Goal: Task Accomplishment & Management: Use online tool/utility

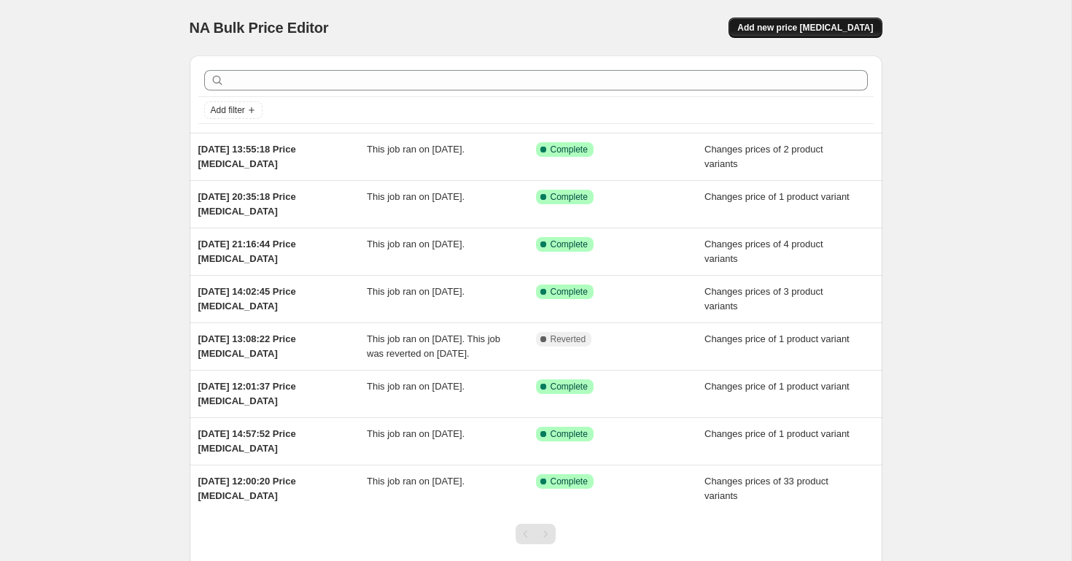
click at [822, 28] on span "Add new price [MEDICAL_DATA]" at bounding box center [805, 28] width 136 height 12
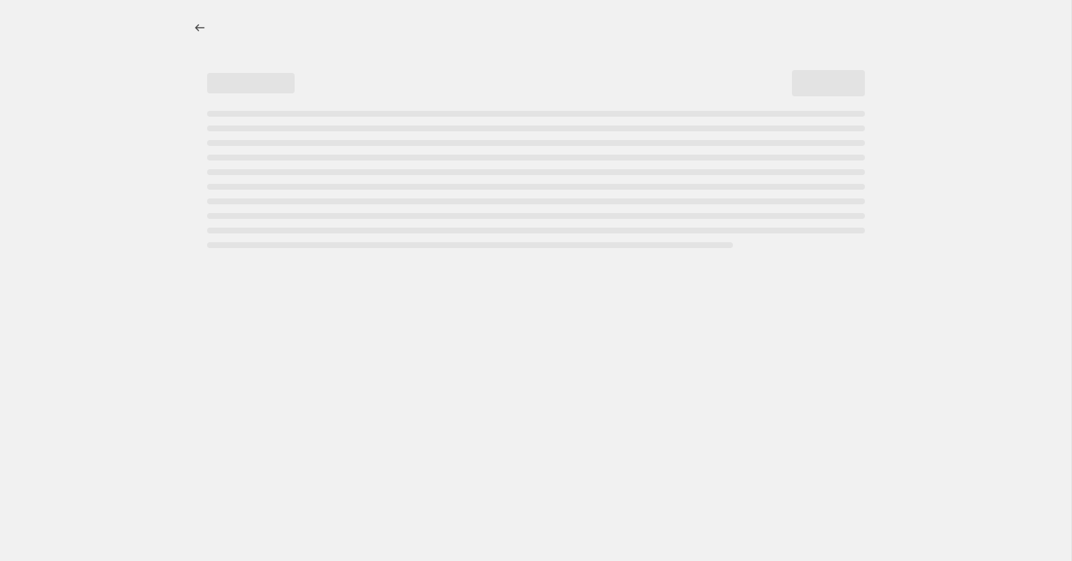
select select "percentage"
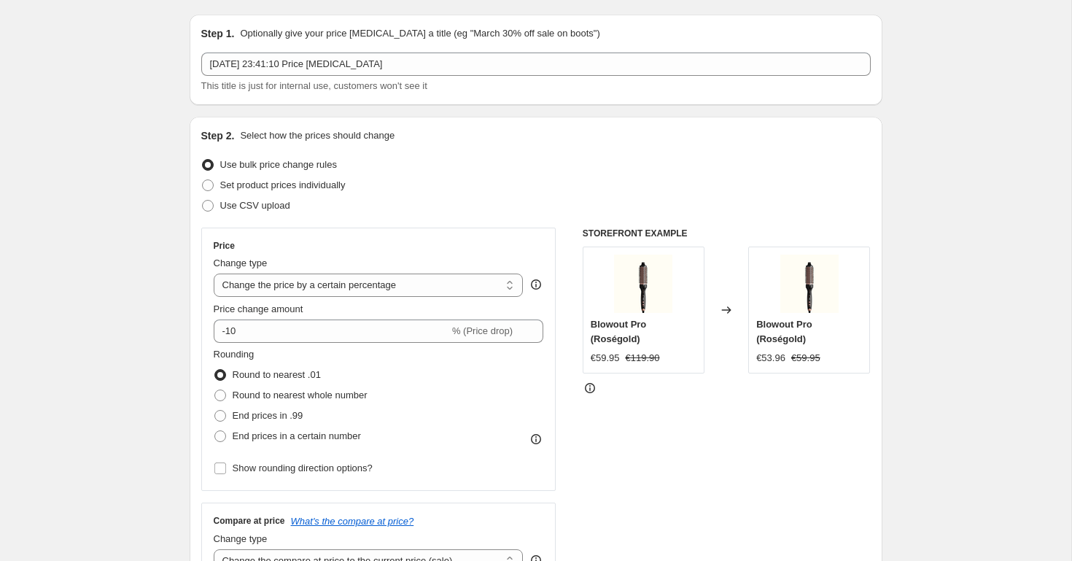
scroll to position [51, 0]
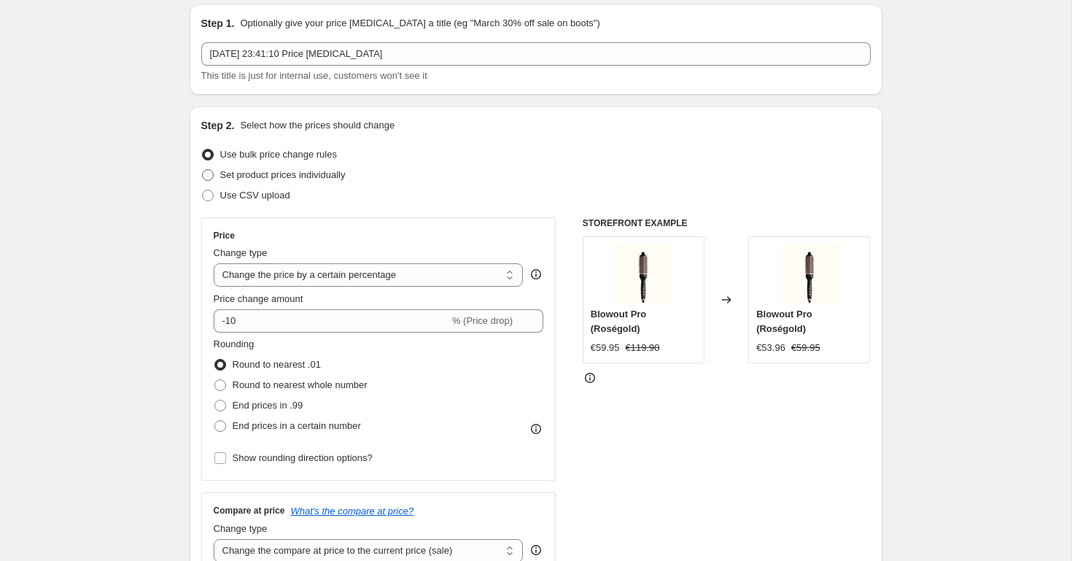
click at [211, 172] on span at bounding box center [208, 175] width 12 height 12
click at [203, 170] on input "Set product prices individually" at bounding box center [202, 169] width 1 height 1
radio input "true"
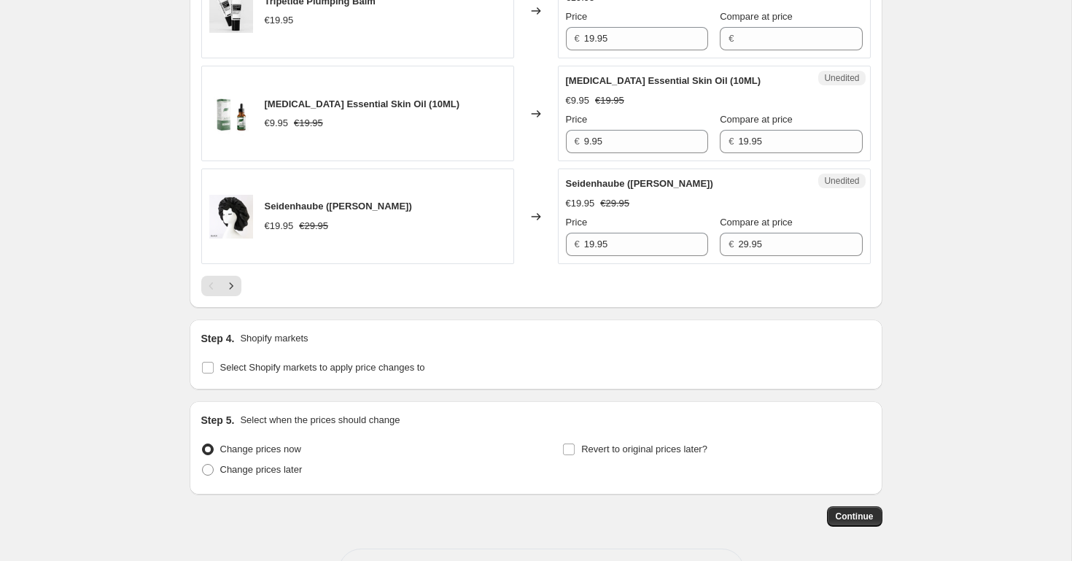
scroll to position [2327, 0]
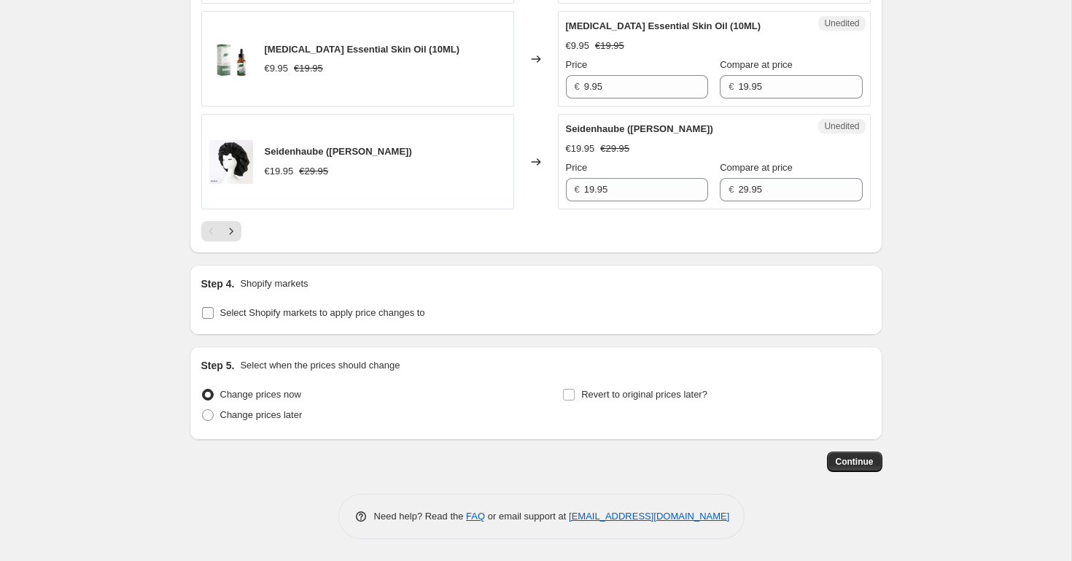
click at [214, 316] on label "Select Shopify markets to apply price changes to" at bounding box center [313, 313] width 224 height 20
click at [214, 316] on input "Select Shopify markets to apply price changes to" at bounding box center [208, 313] width 12 height 12
checkbox input "true"
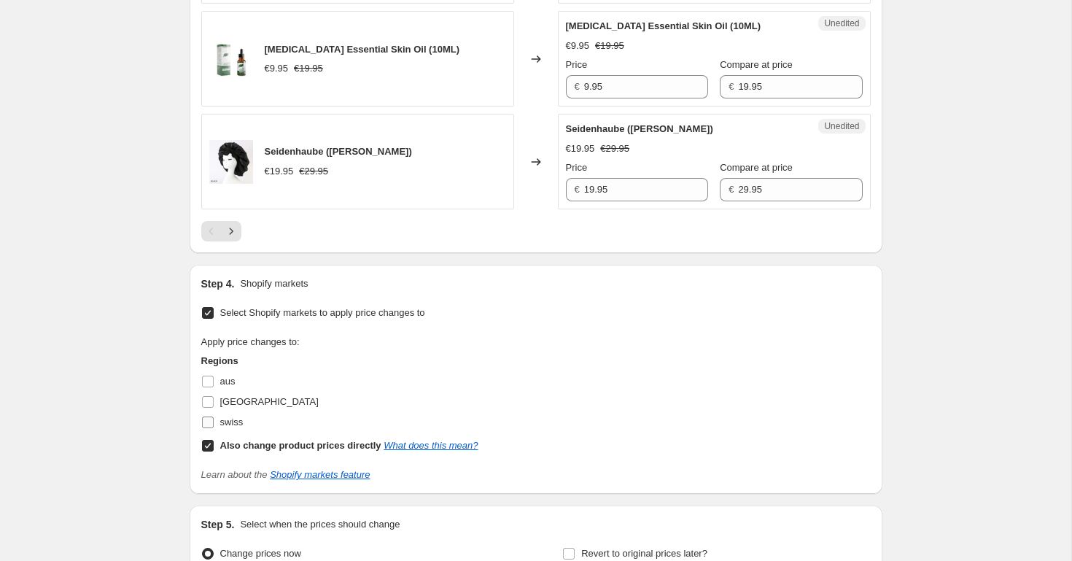
click at [214, 424] on span at bounding box center [207, 422] width 13 height 13
click at [214, 424] on input "swiss" at bounding box center [208, 422] width 12 height 12
checkbox input "true"
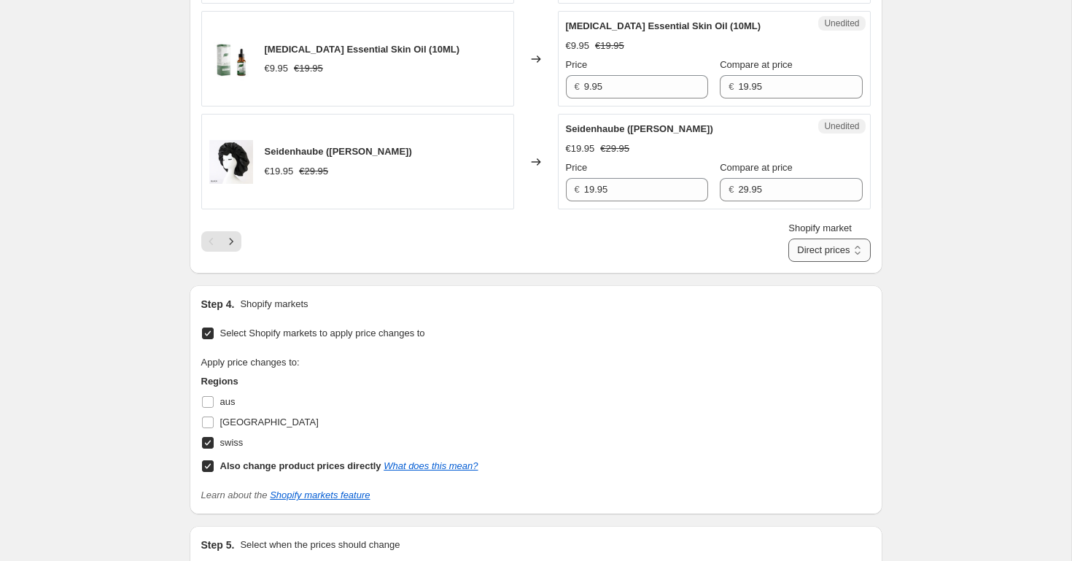
click at [848, 246] on select "Direct prices swiss" at bounding box center [829, 249] width 82 height 23
select select "32555597871"
click at [802, 238] on select "Direct prices swiss" at bounding box center [829, 249] width 82 height 23
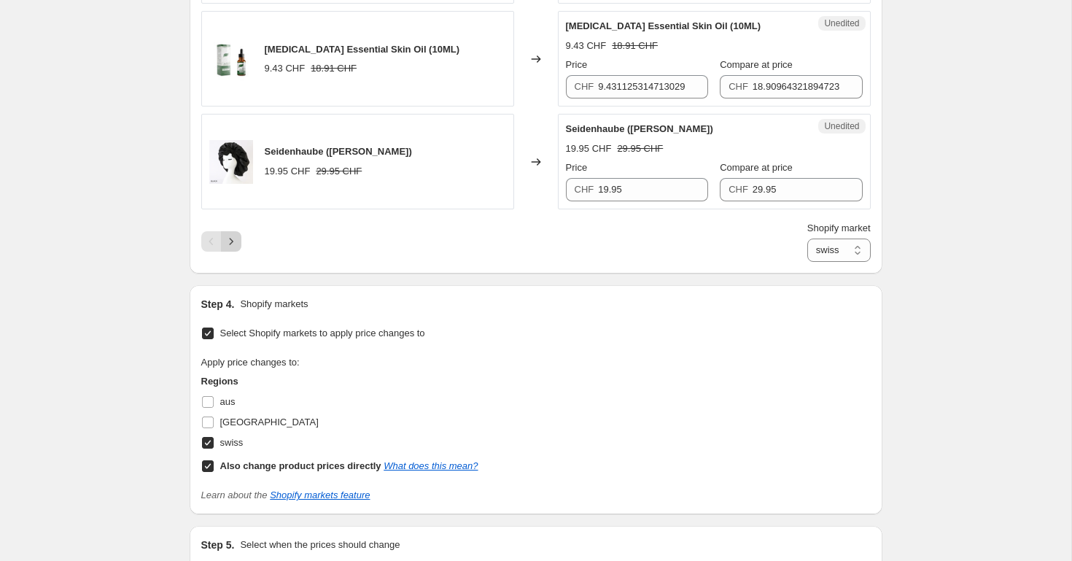
click at [237, 240] on icon "Next" at bounding box center [231, 241] width 15 height 15
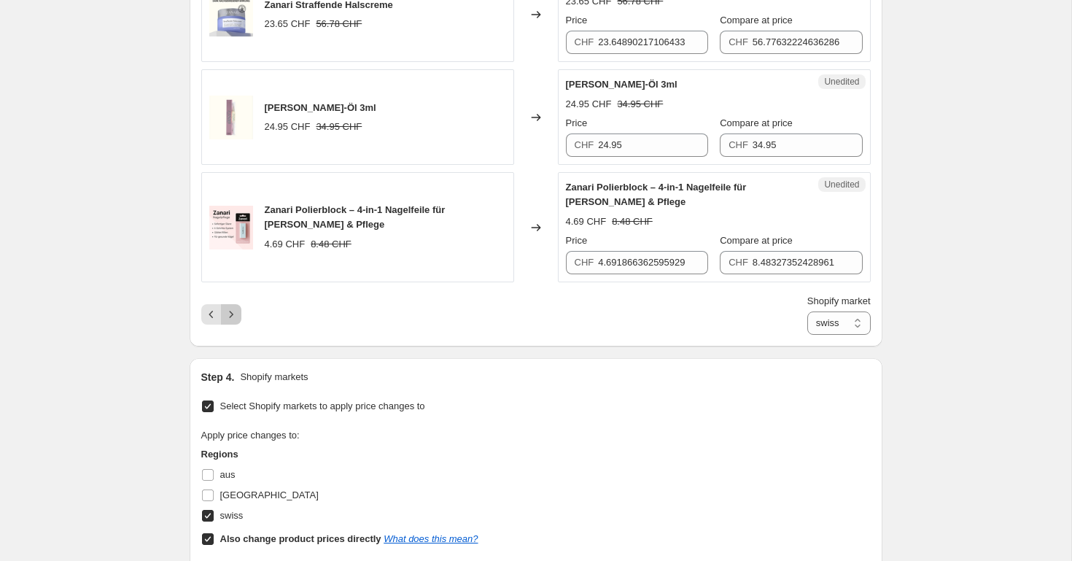
click at [234, 307] on icon "Next" at bounding box center [231, 314] width 15 height 15
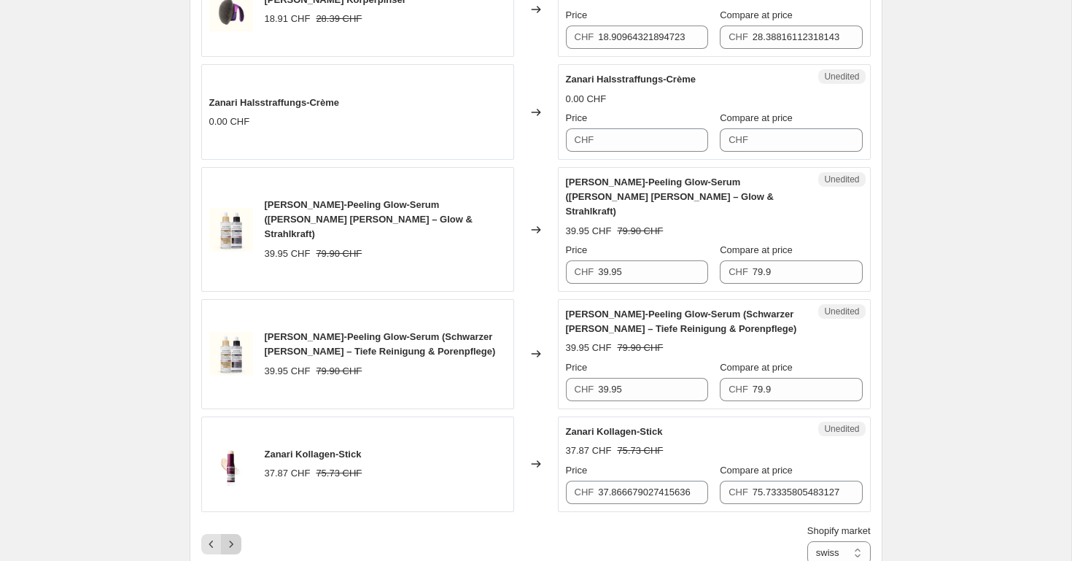
scroll to position [1440, 0]
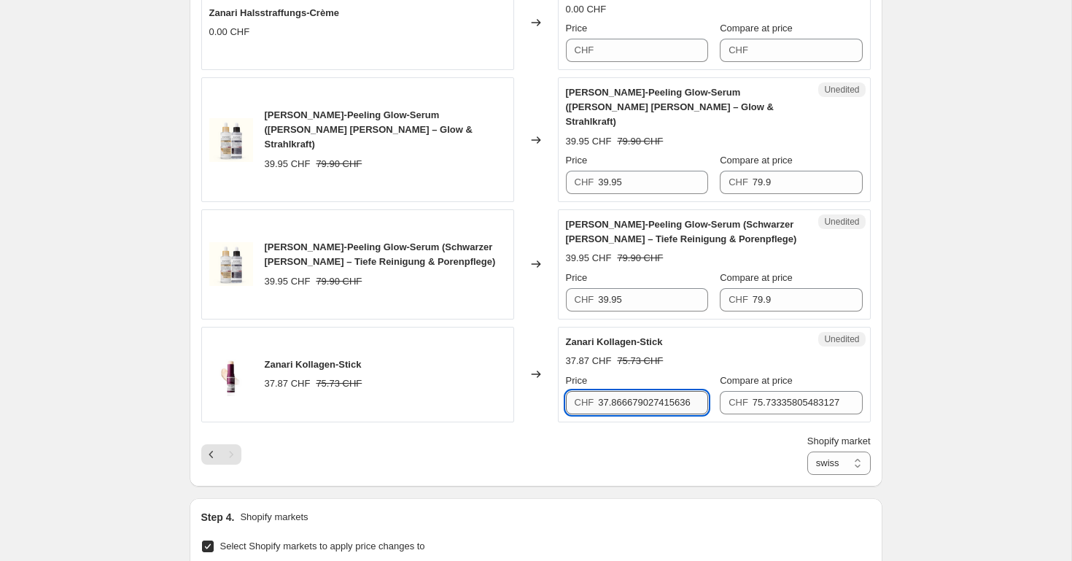
click at [666, 391] on input "37.866679027415636" at bounding box center [653, 402] width 110 height 23
type input "39.95"
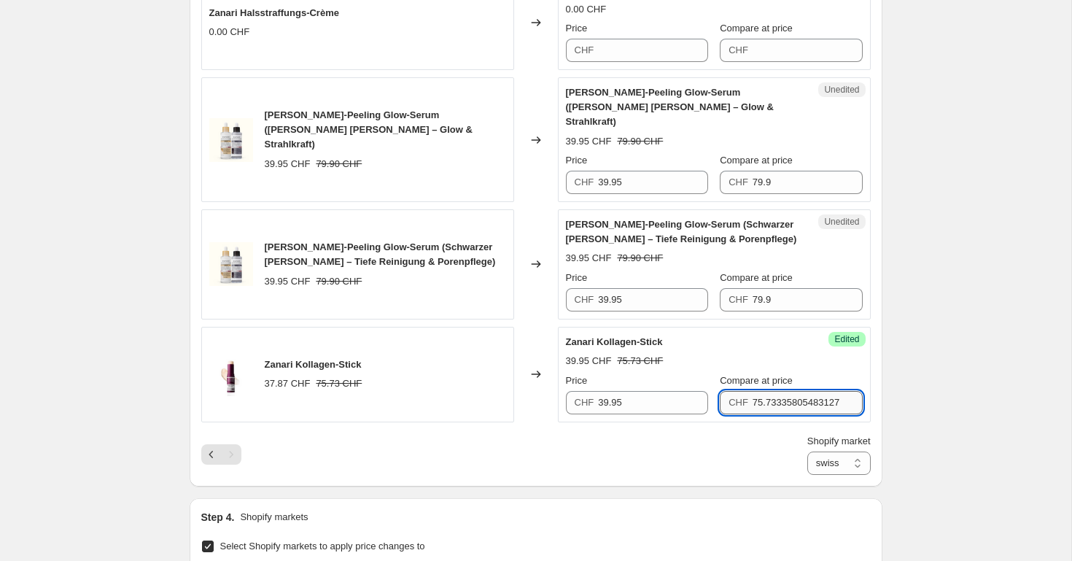
click at [819, 391] on input "75.73335805483127" at bounding box center [807, 402] width 110 height 23
type input "79.90"
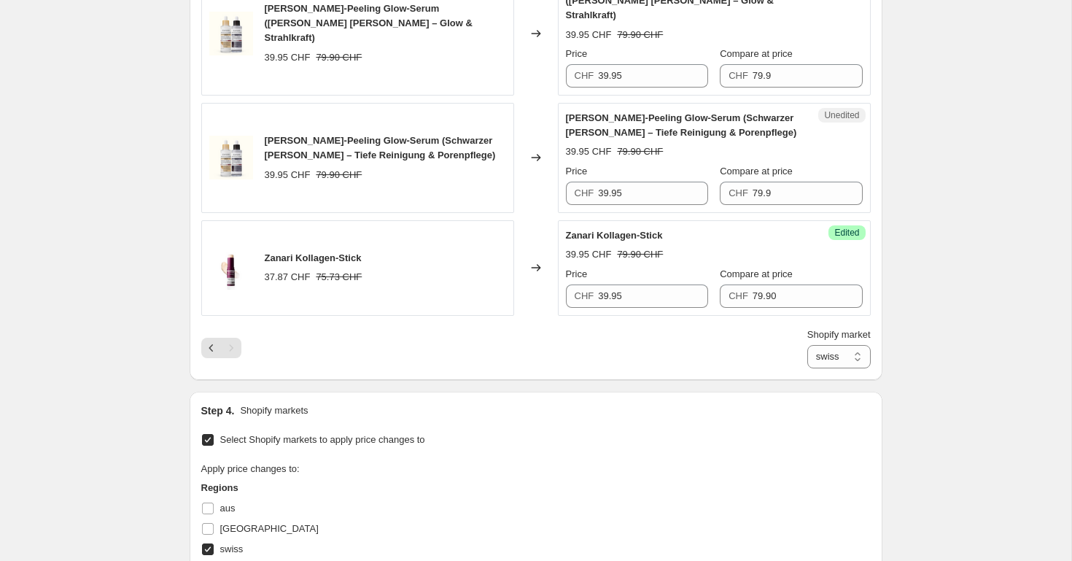
scroll to position [1817, 0]
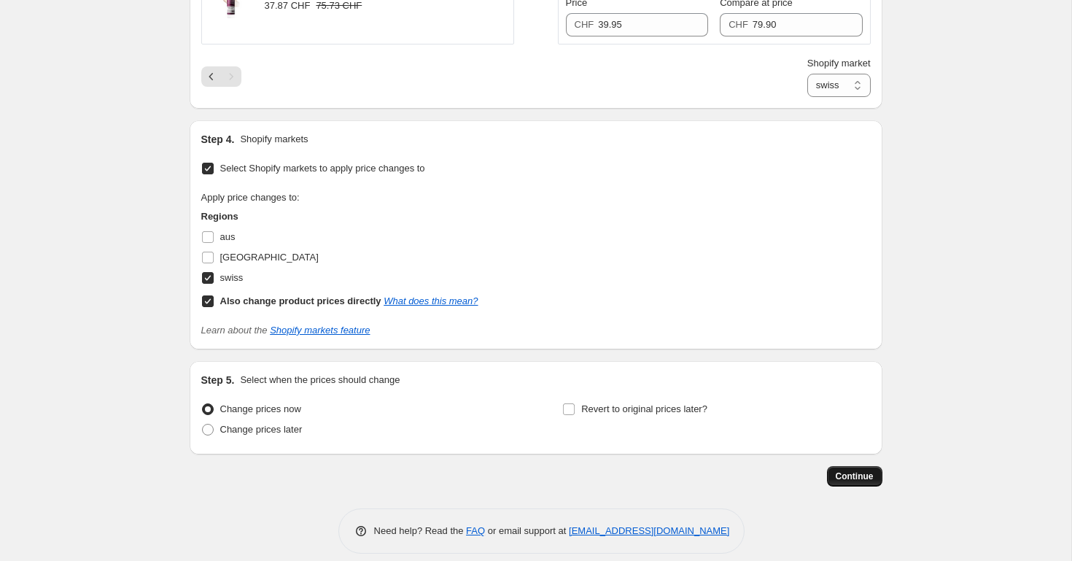
click at [851, 470] on span "Continue" at bounding box center [854, 476] width 38 height 12
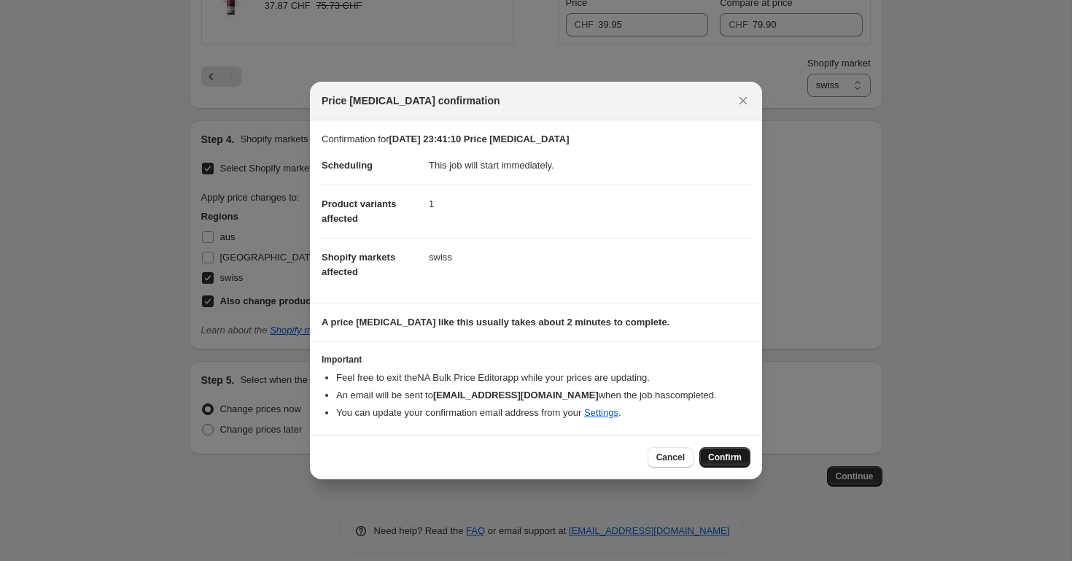
click at [718, 460] on span "Confirm" at bounding box center [725, 457] width 34 height 12
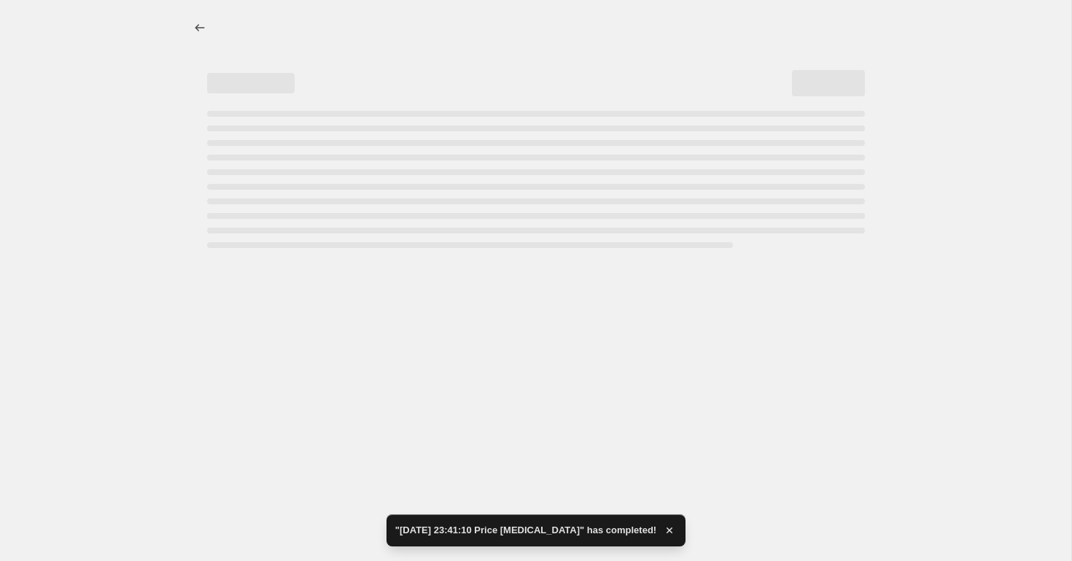
select select "32555597871"
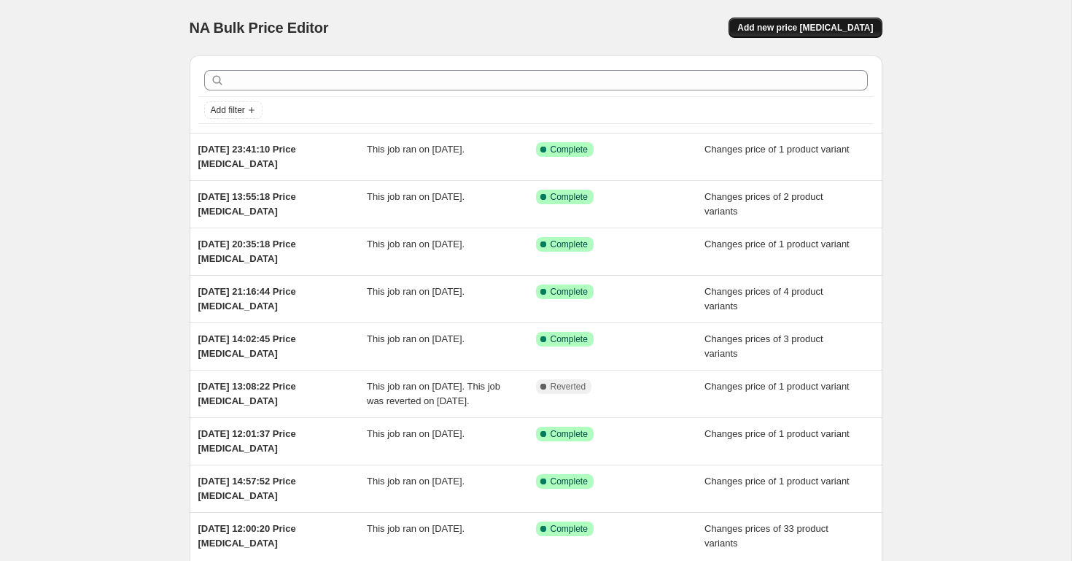
click at [856, 32] on span "Add new price change job" at bounding box center [805, 28] width 136 height 12
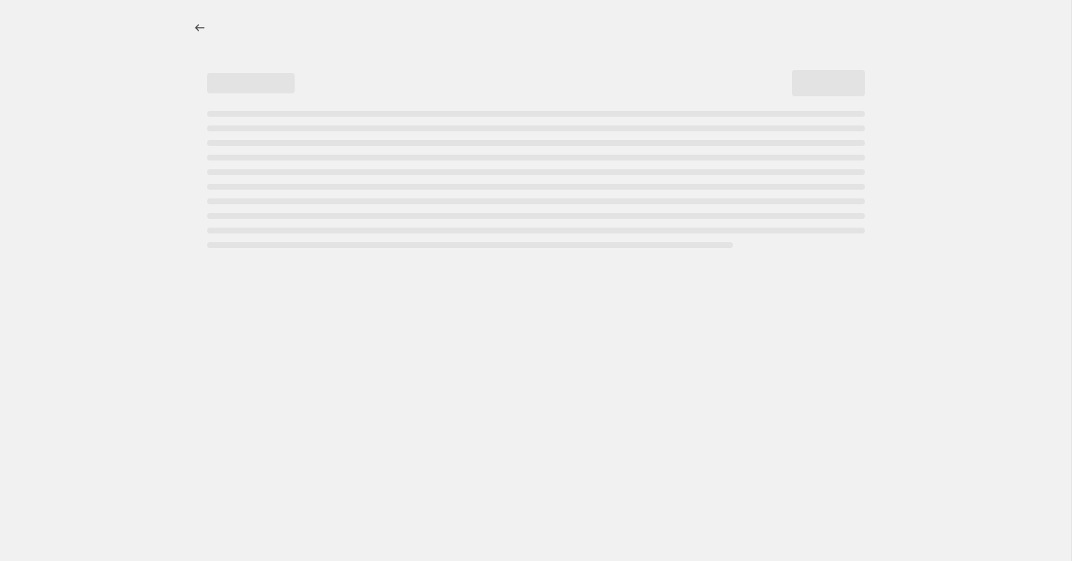
select select "percentage"
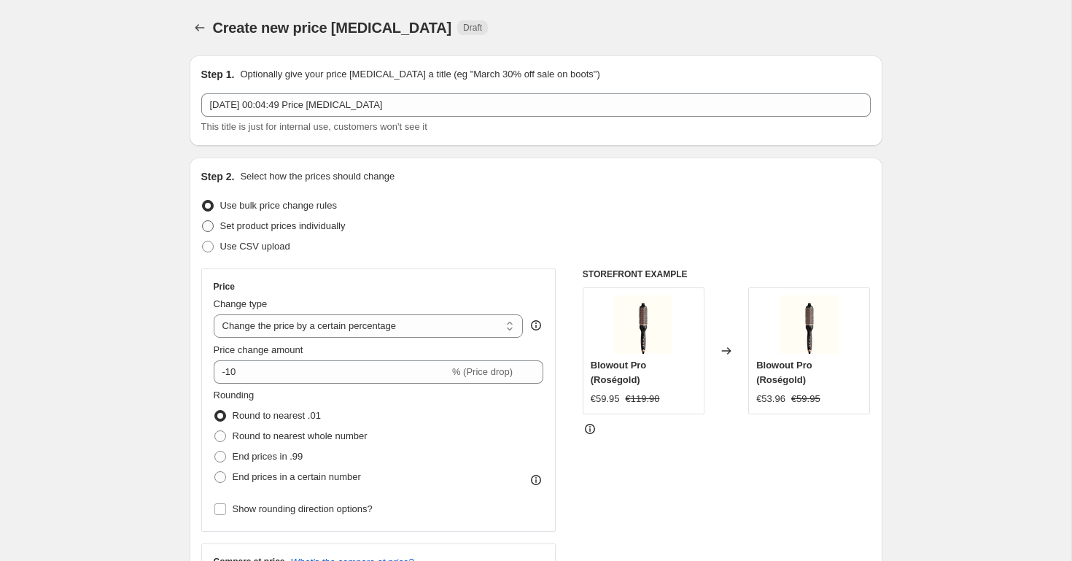
click at [215, 226] on label "Set product prices individually" at bounding box center [273, 226] width 144 height 20
click at [203, 221] on input "Set product prices individually" at bounding box center [202, 220] width 1 height 1
radio input "true"
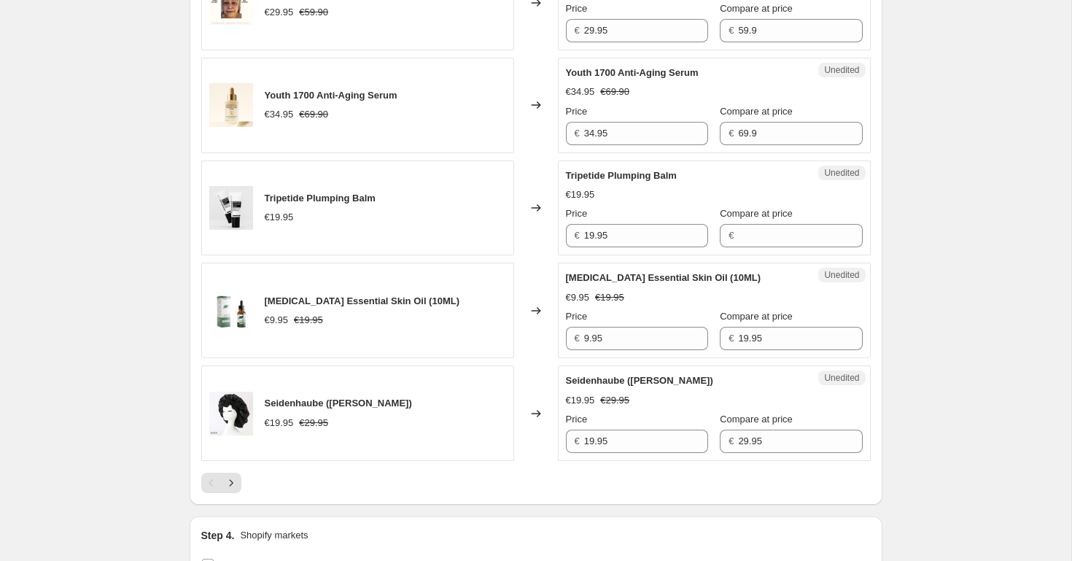
scroll to position [2327, 0]
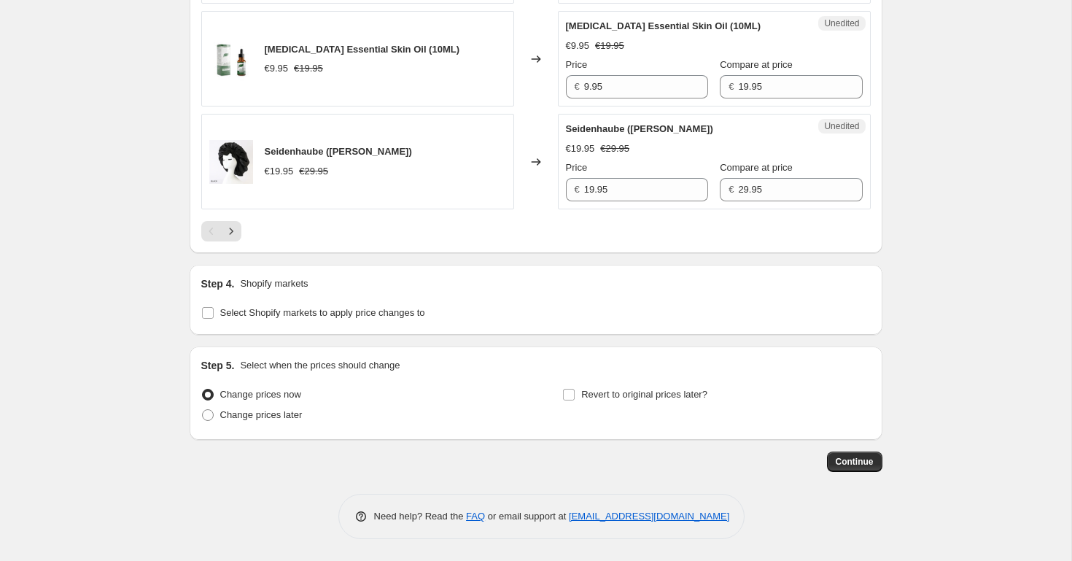
click at [200, 325] on div "Step 4. Shopify markets Select Shopify markets to apply price changes to" at bounding box center [536, 300] width 693 height 70
click at [208, 311] on input "Select Shopify markets to apply price changes to" at bounding box center [208, 313] width 12 height 12
checkbox input "true"
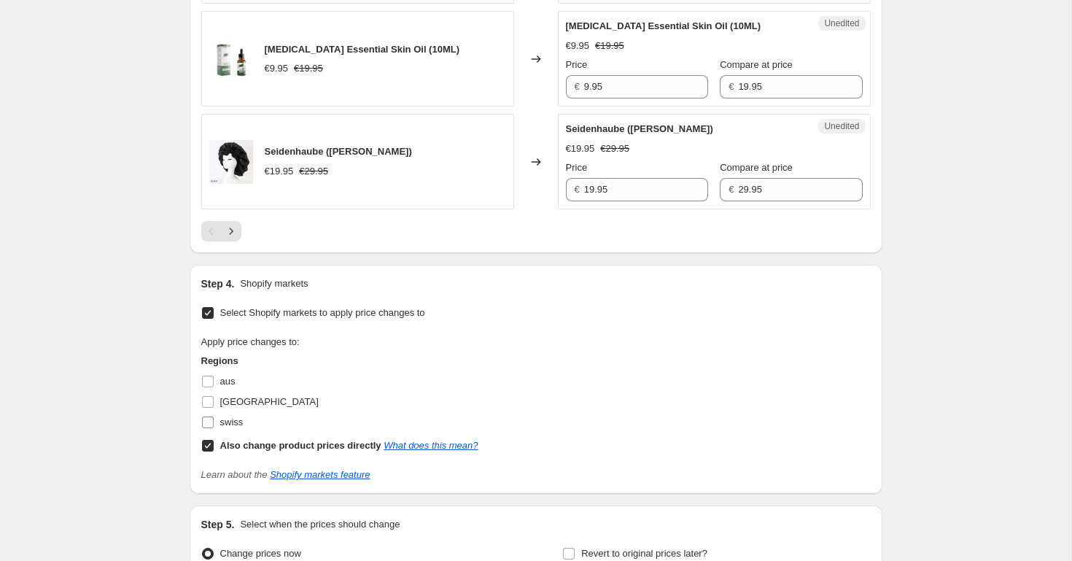
click at [207, 418] on input "swiss" at bounding box center [208, 422] width 12 height 12
checkbox input "true"
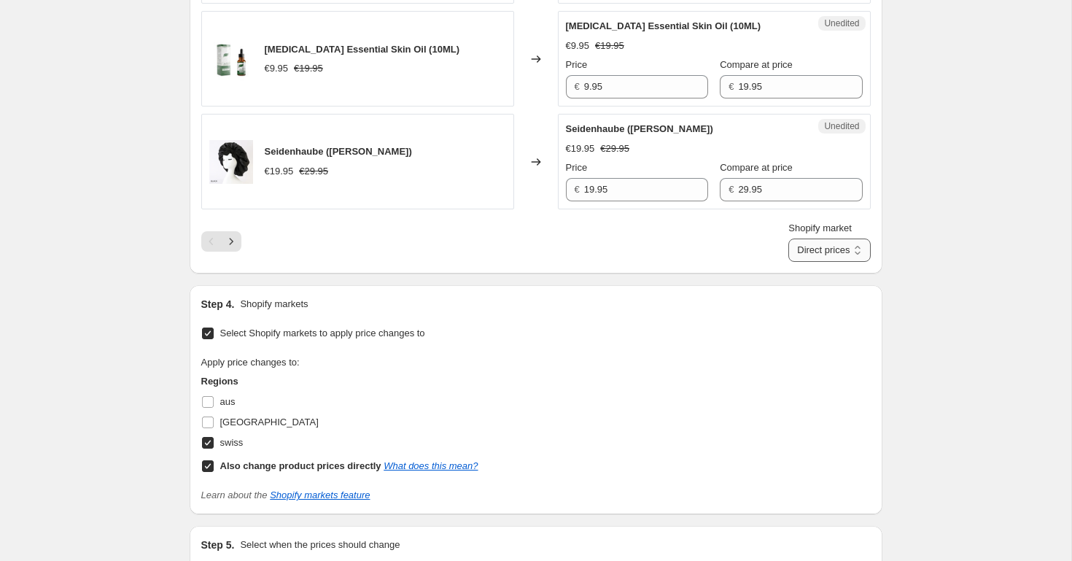
click at [821, 249] on select "Direct prices swiss" at bounding box center [829, 249] width 82 height 23
select select "32555597871"
click at [802, 238] on select "Direct prices swiss" at bounding box center [829, 249] width 82 height 23
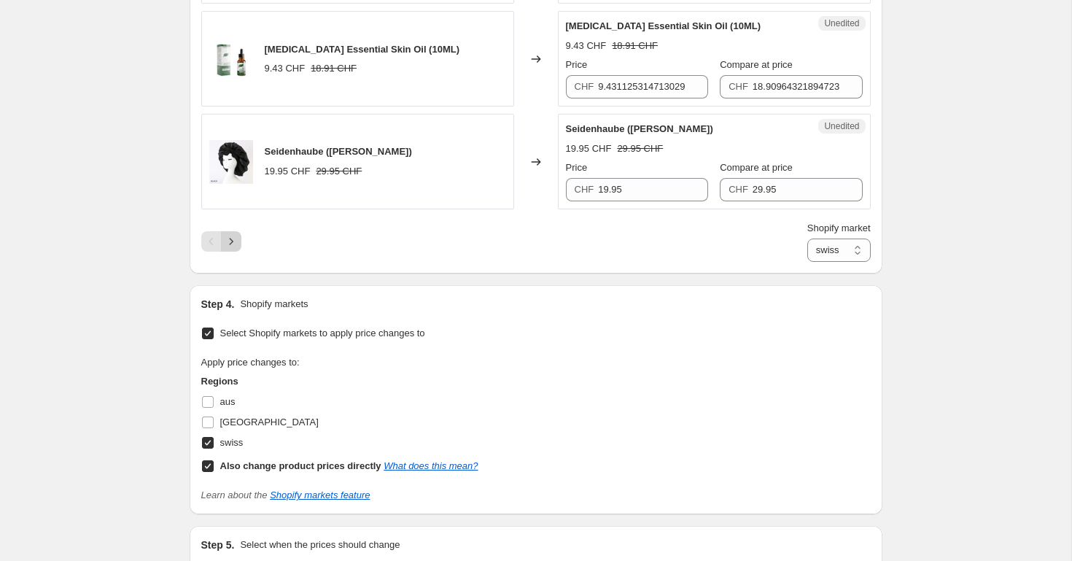
click at [238, 241] on button "Next" at bounding box center [231, 241] width 20 height 20
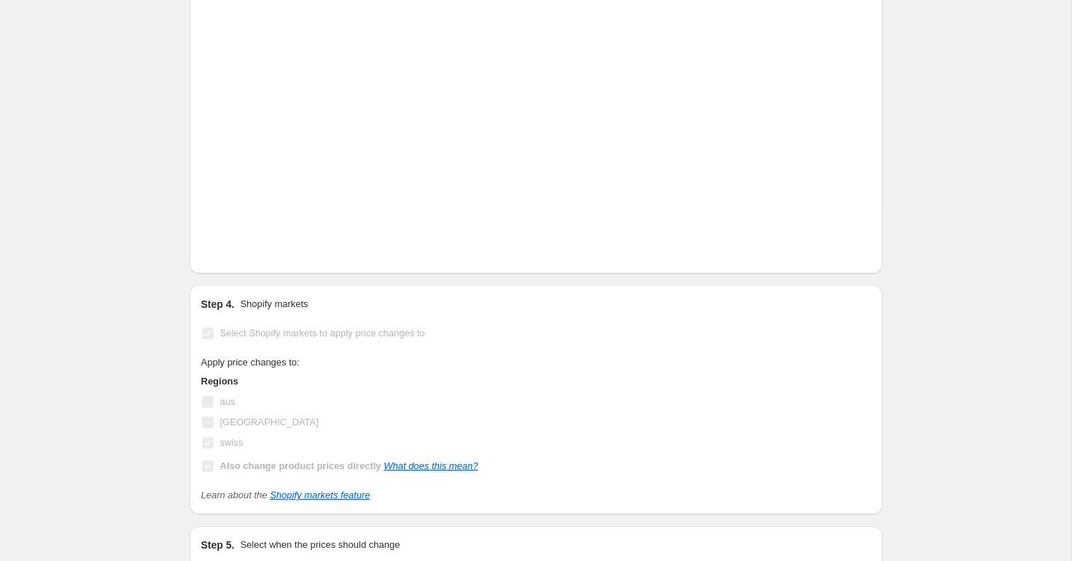
click at [238, 241] on button "Next" at bounding box center [231, 241] width 20 height 20
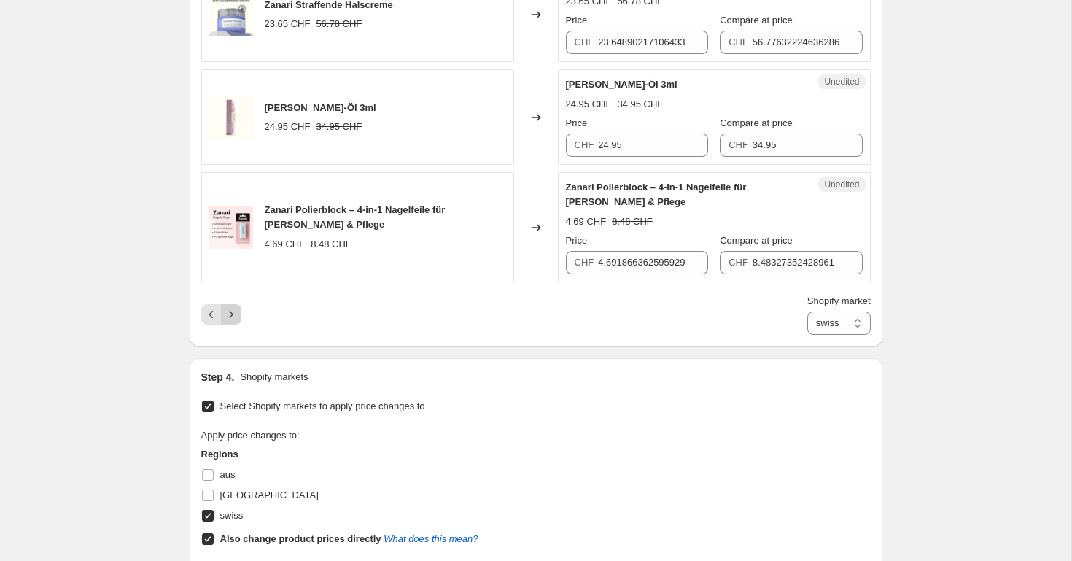
click at [236, 294] on div "Shopify market Direct prices swiss swiss" at bounding box center [535, 314] width 669 height 41
click at [235, 307] on icon "Next" at bounding box center [231, 314] width 15 height 15
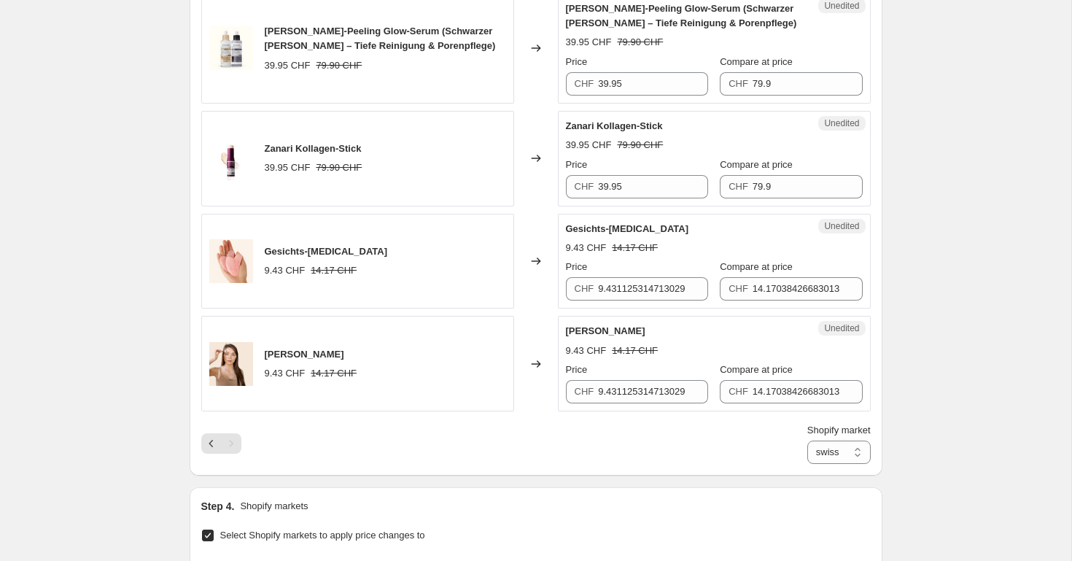
scroll to position [1674, 0]
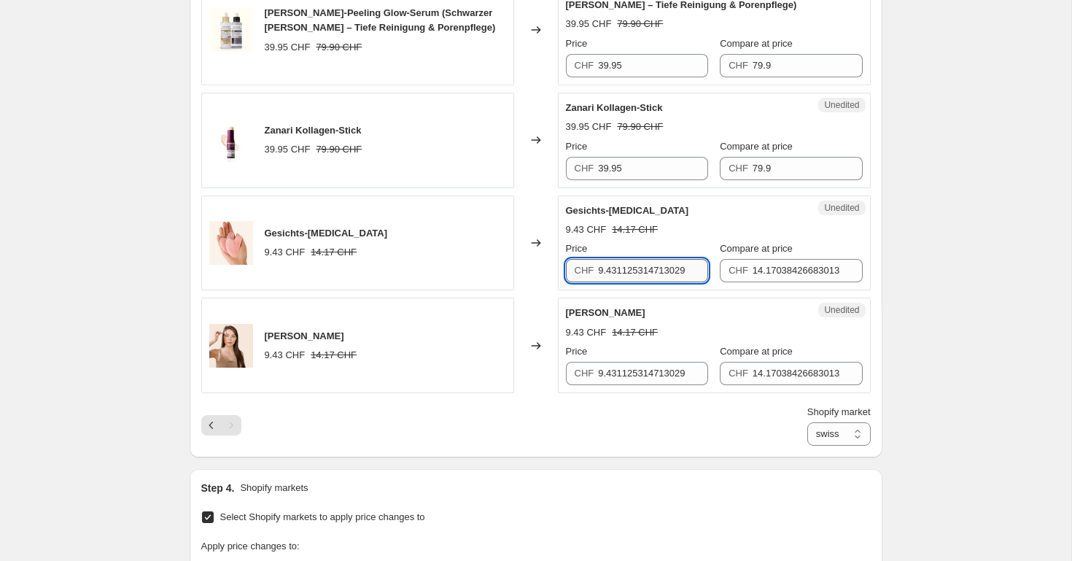
click at [618, 259] on input "9.431125314713029" at bounding box center [653, 270] width 110 height 23
type input "9.95"
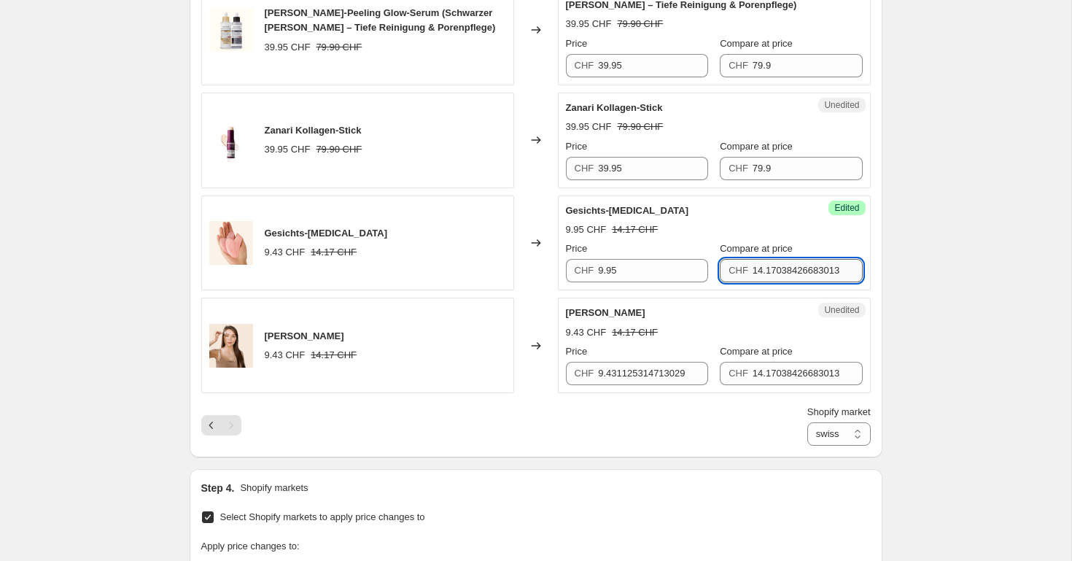
click at [819, 259] on input "14.17038426683013" at bounding box center [807, 270] width 110 height 23
type input "14.95"
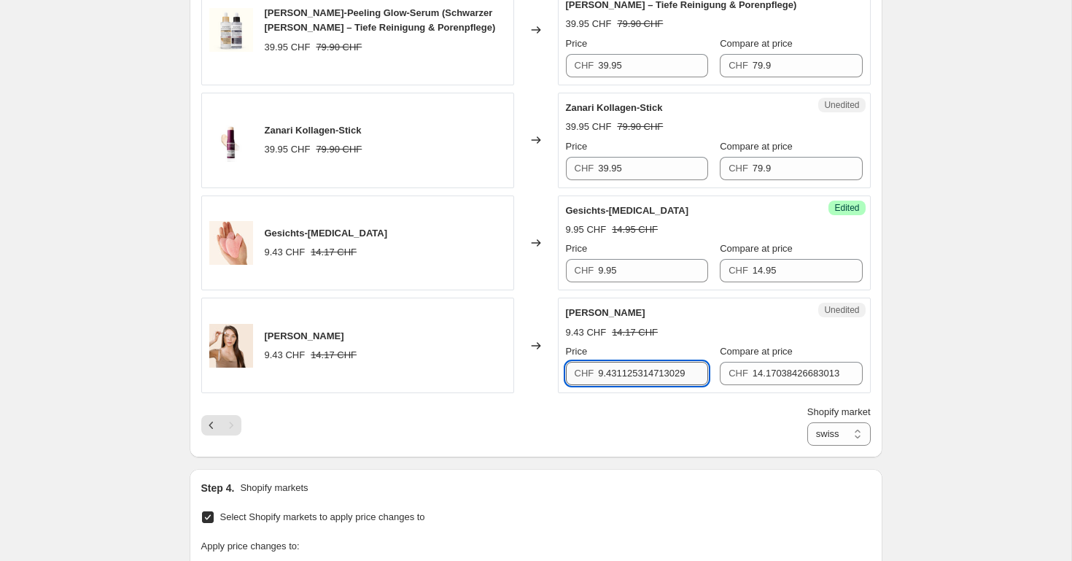
click at [677, 362] on input "9.431125314713029" at bounding box center [653, 373] width 110 height 23
type input "9.95"
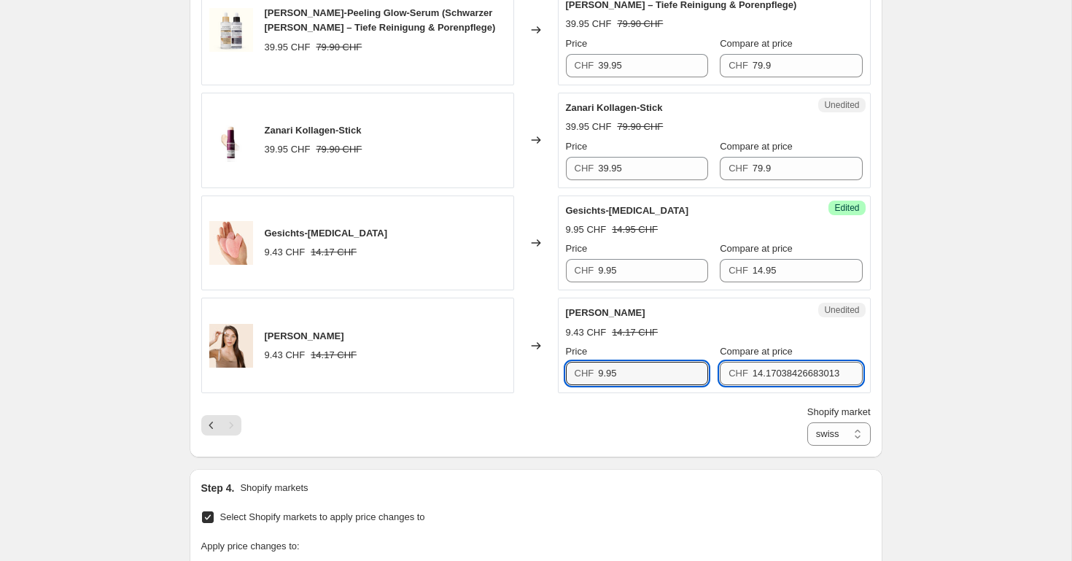
click at [771, 362] on input "14.17038426683013" at bounding box center [807, 373] width 110 height 23
type input "14.95"
click at [721, 423] on div "Shopify market Direct prices swiss swiss" at bounding box center [535, 425] width 669 height 41
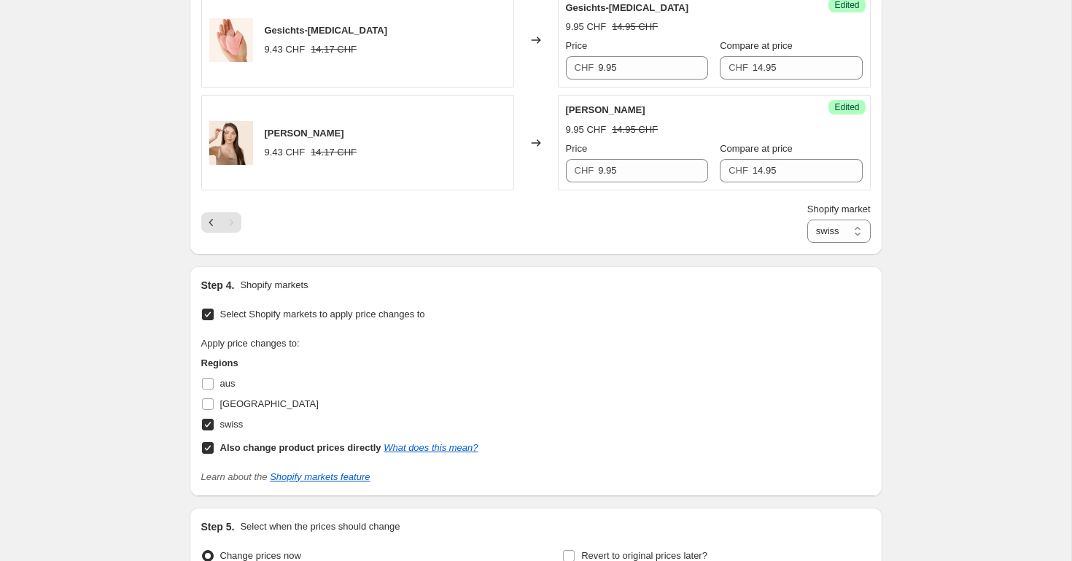
scroll to position [2023, 0]
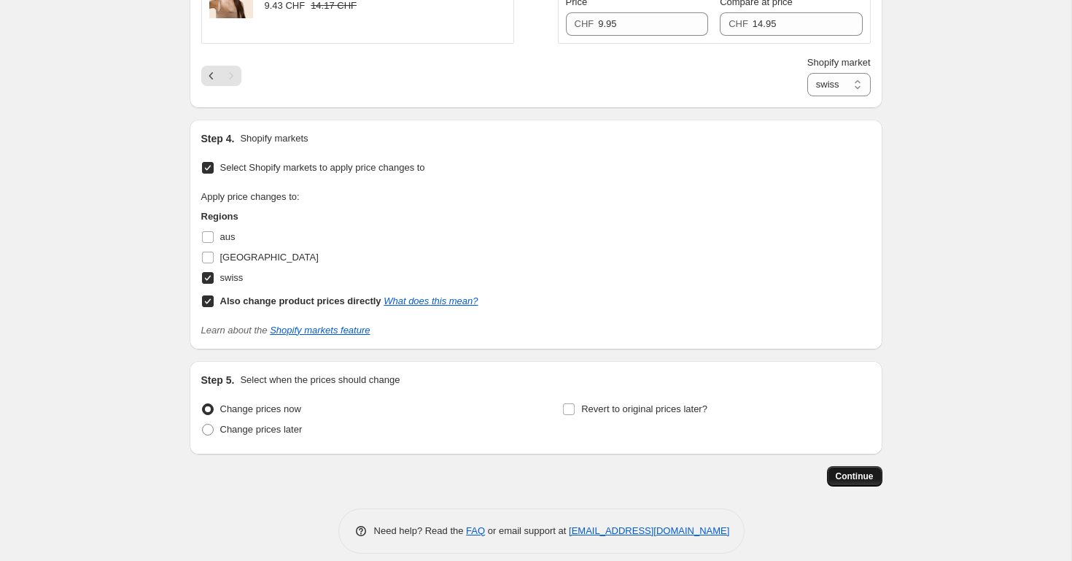
click at [870, 470] on span "Continue" at bounding box center [854, 476] width 38 height 12
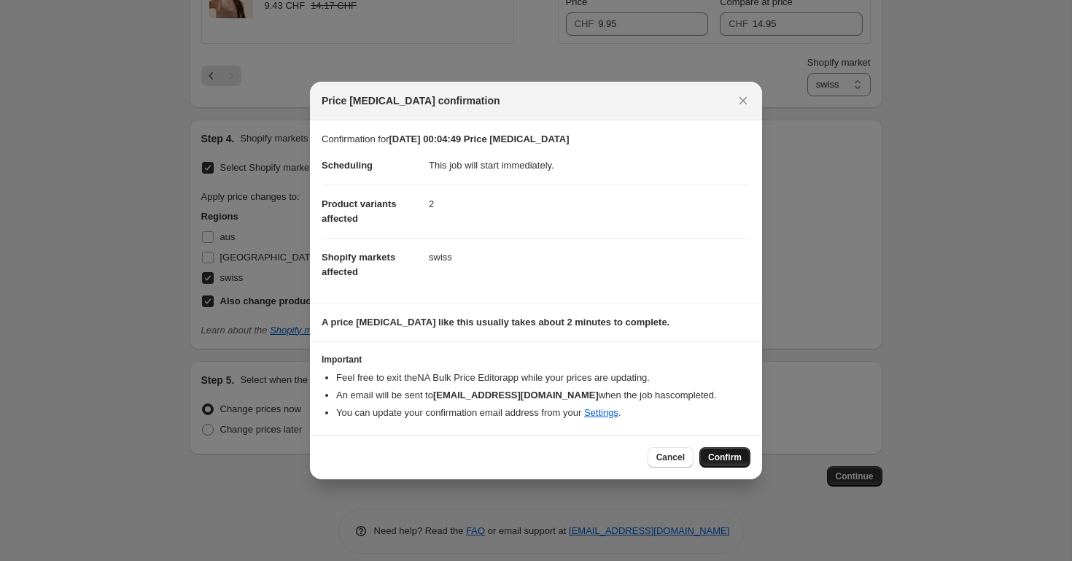
click at [701, 453] on button "Confirm" at bounding box center [724, 457] width 51 height 20
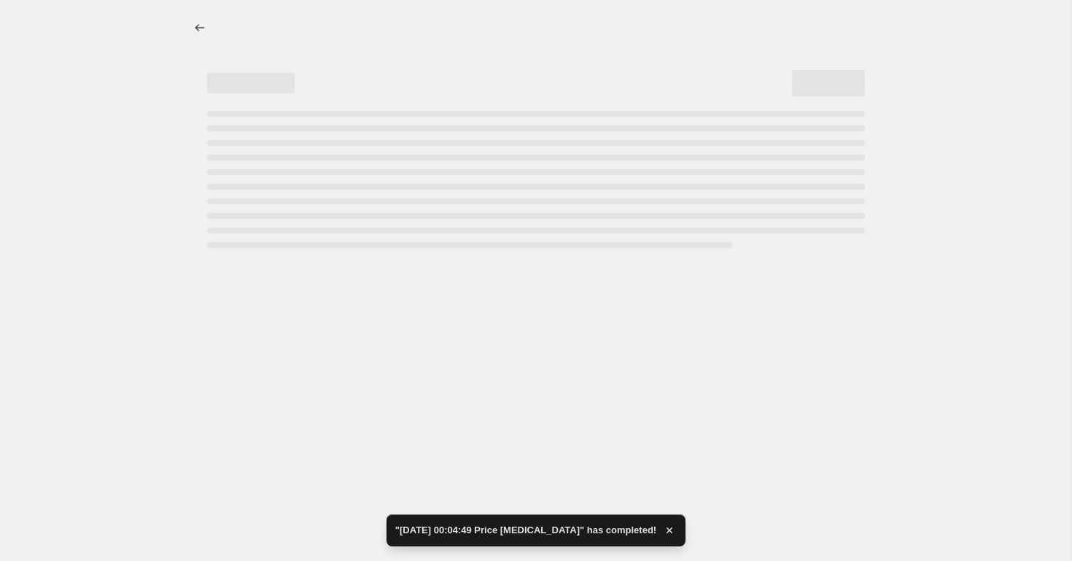
select select "32555597871"
